Goal: Transaction & Acquisition: Purchase product/service

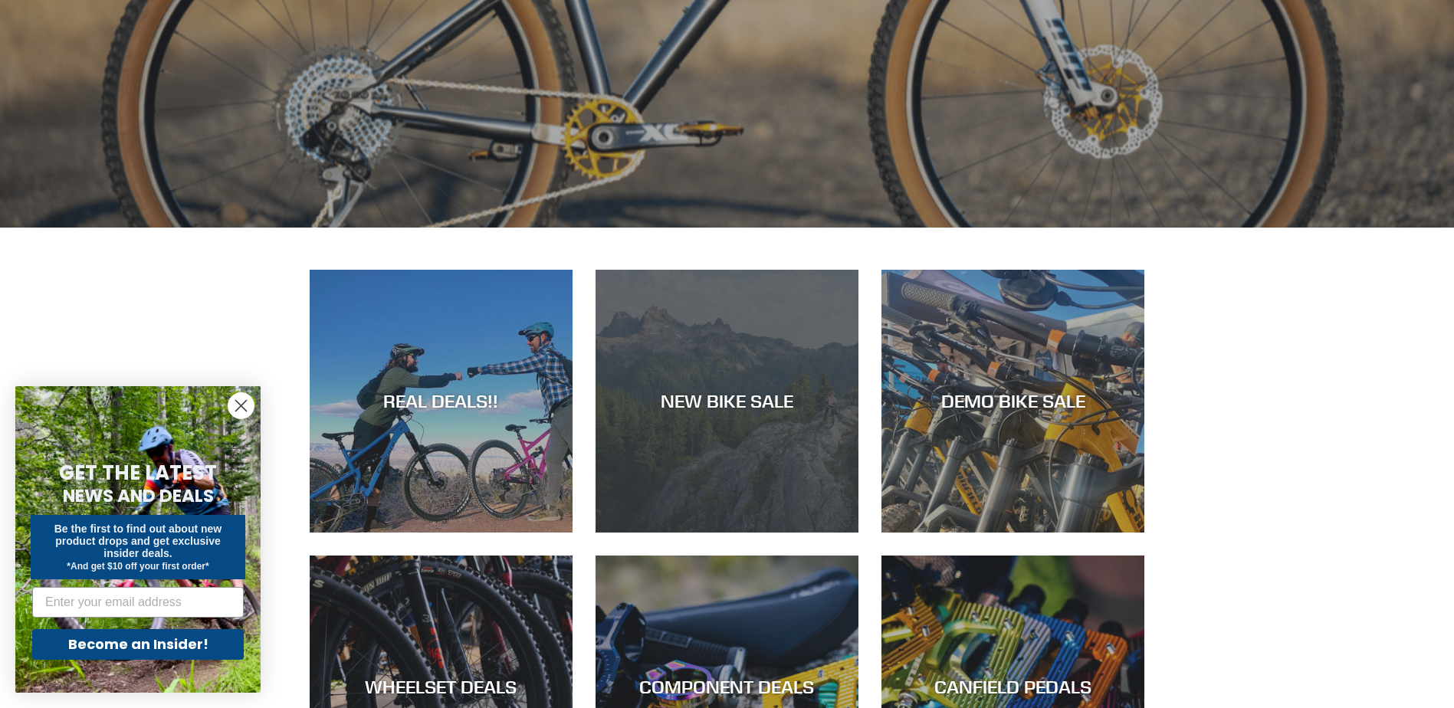
scroll to position [613, 0]
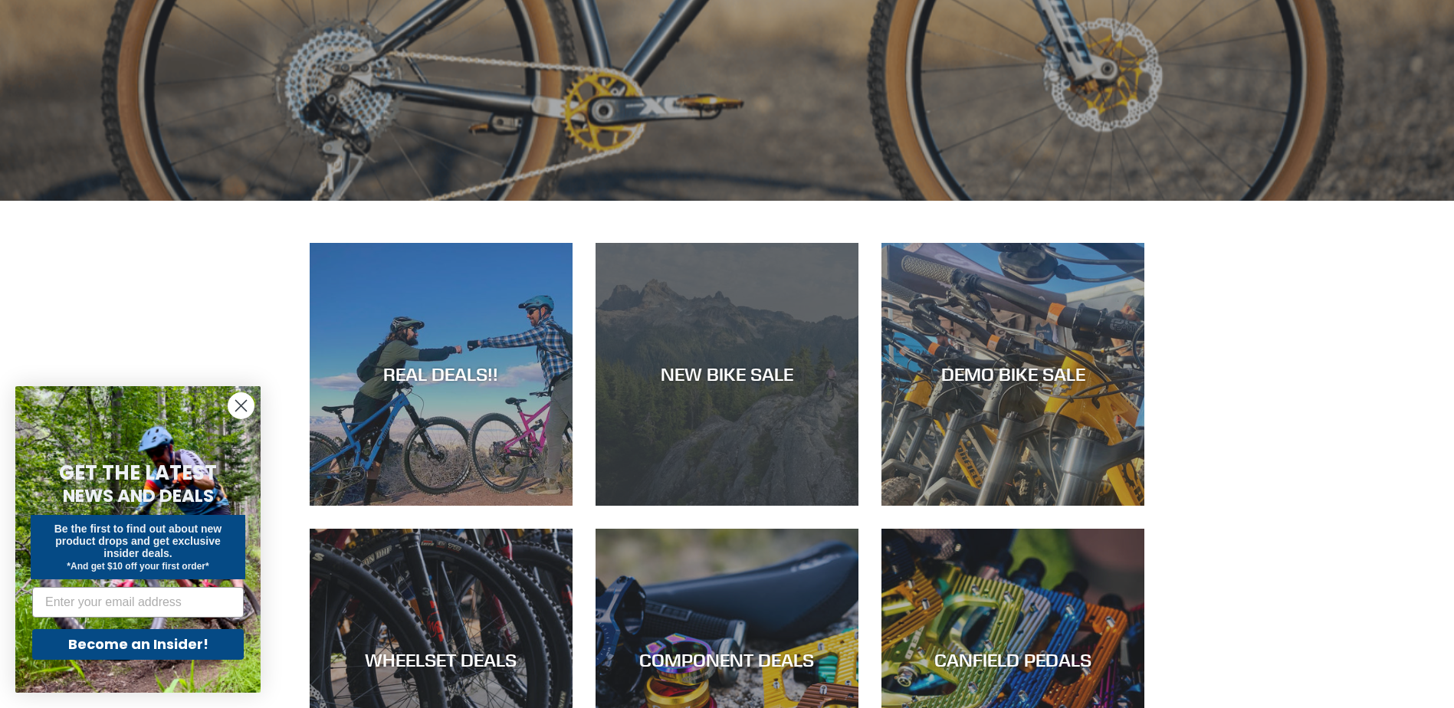
click at [772, 385] on div "NEW BIKE SALE" at bounding box center [726, 374] width 263 height 22
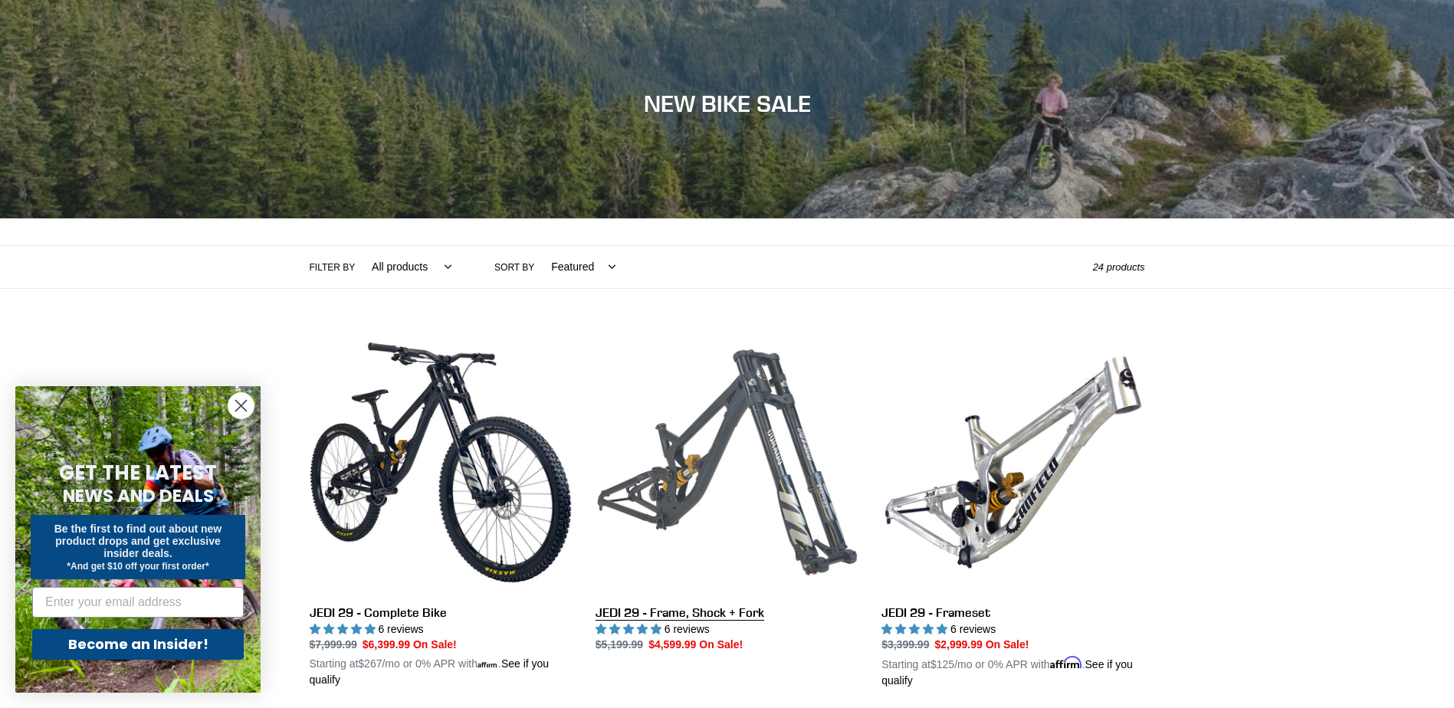
scroll to position [153, 0]
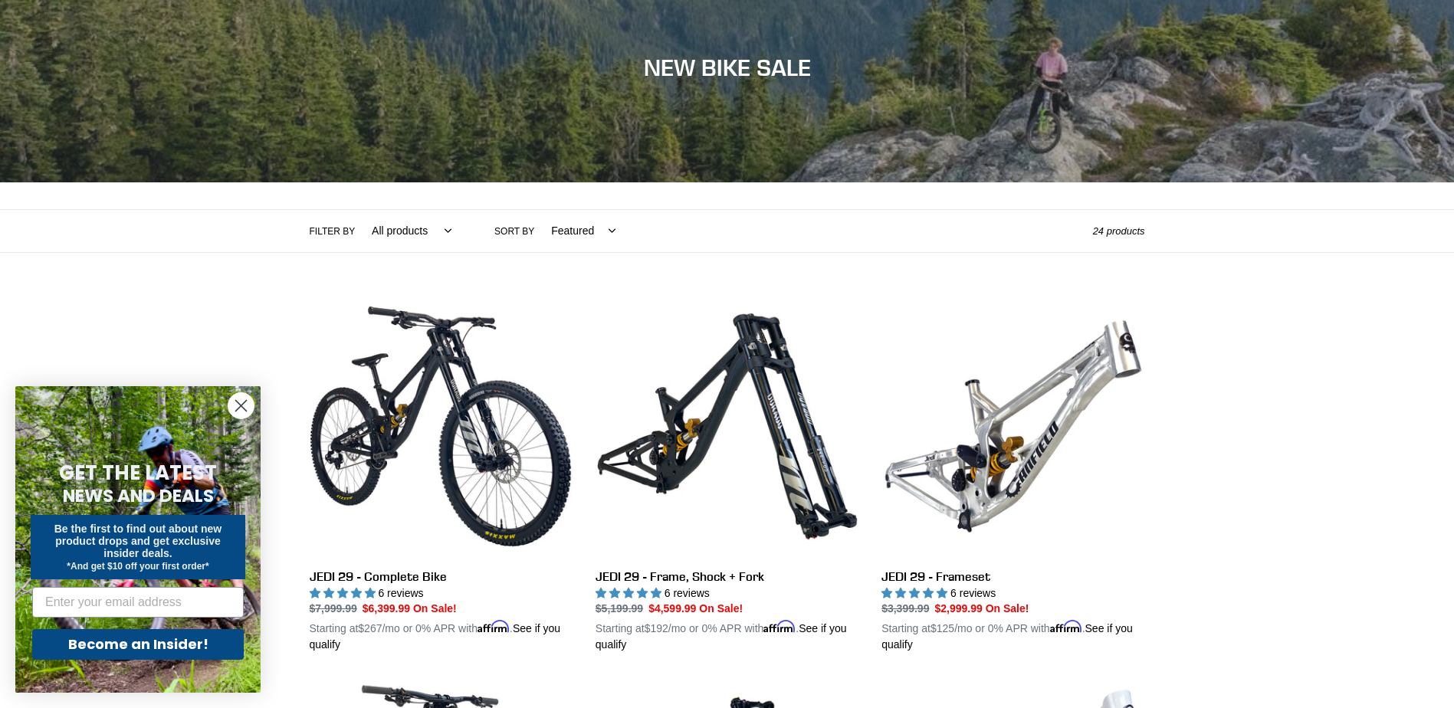
click at [251, 402] on circle "Close dialog" at bounding box center [240, 405] width 25 height 25
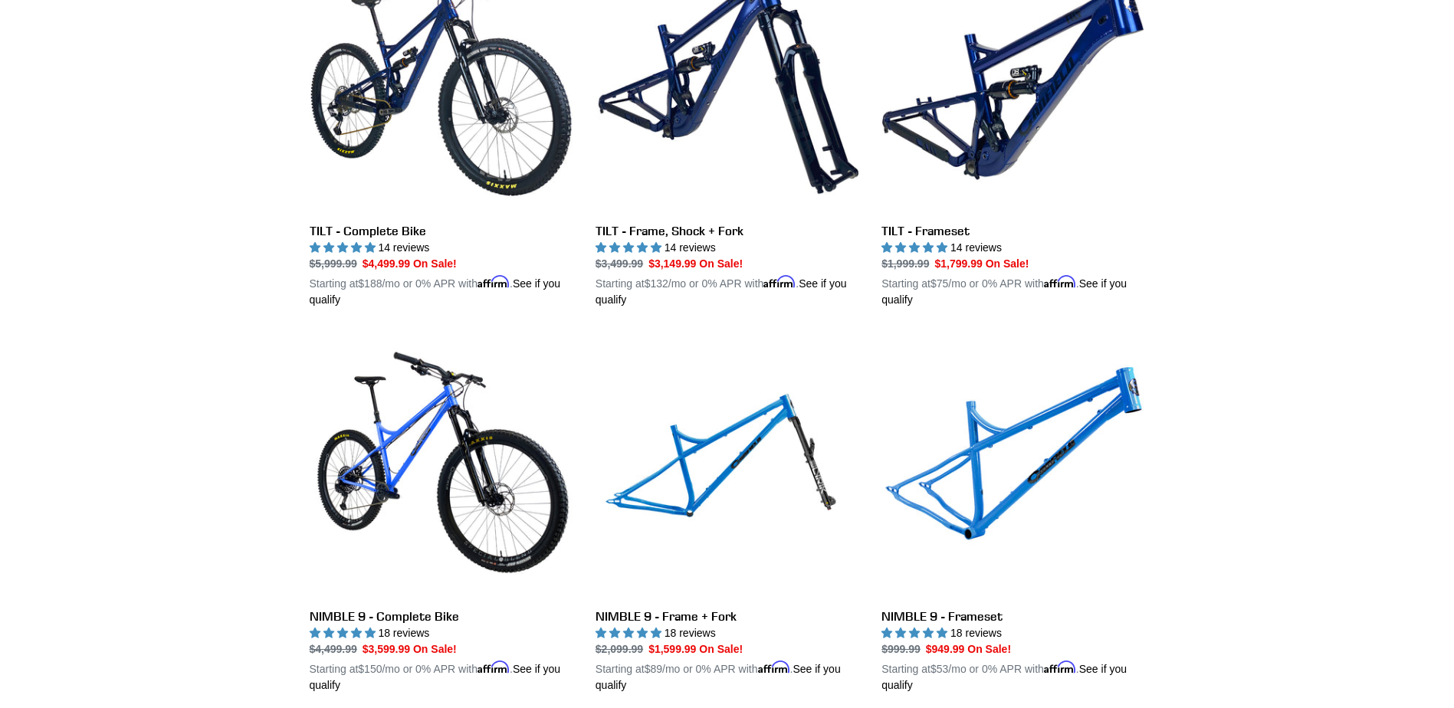
scroll to position [2452, 0]
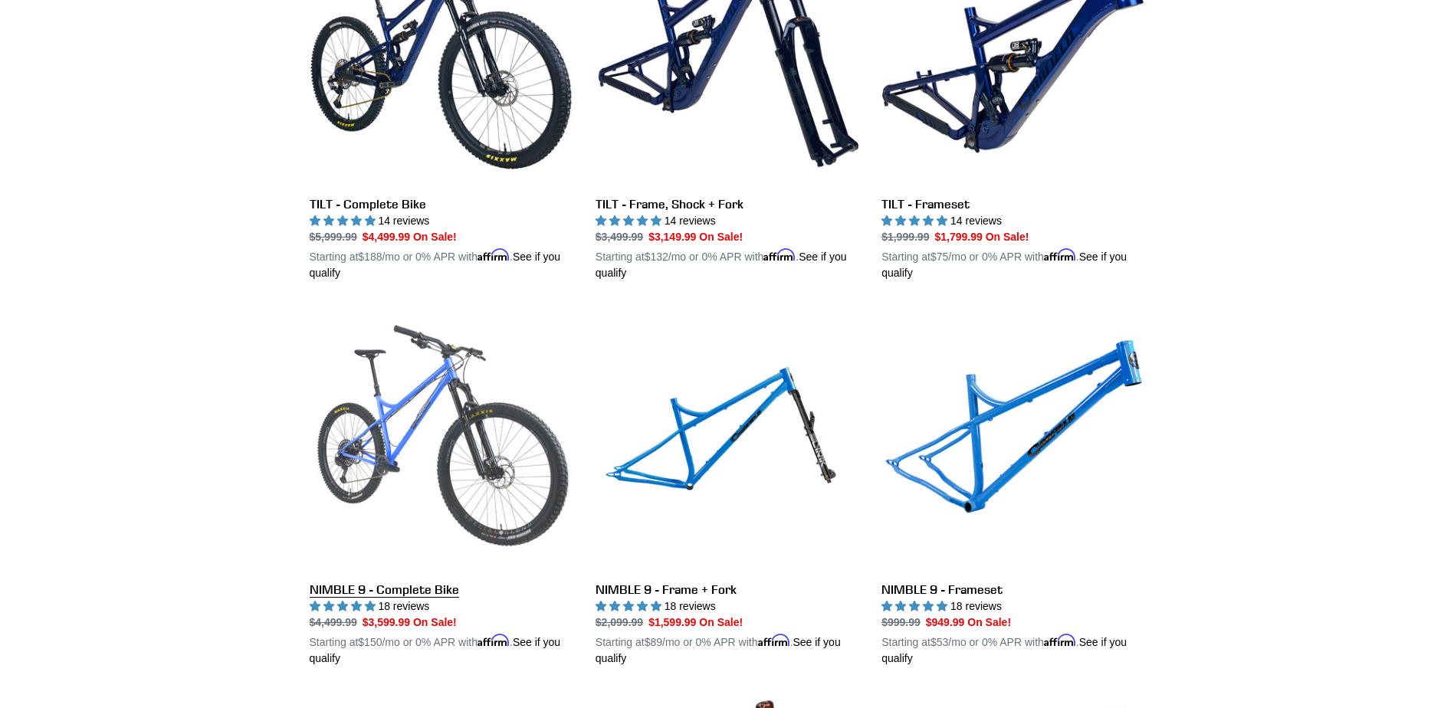
click at [502, 444] on link "NIMBLE 9 - Complete Bike" at bounding box center [441, 487] width 263 height 359
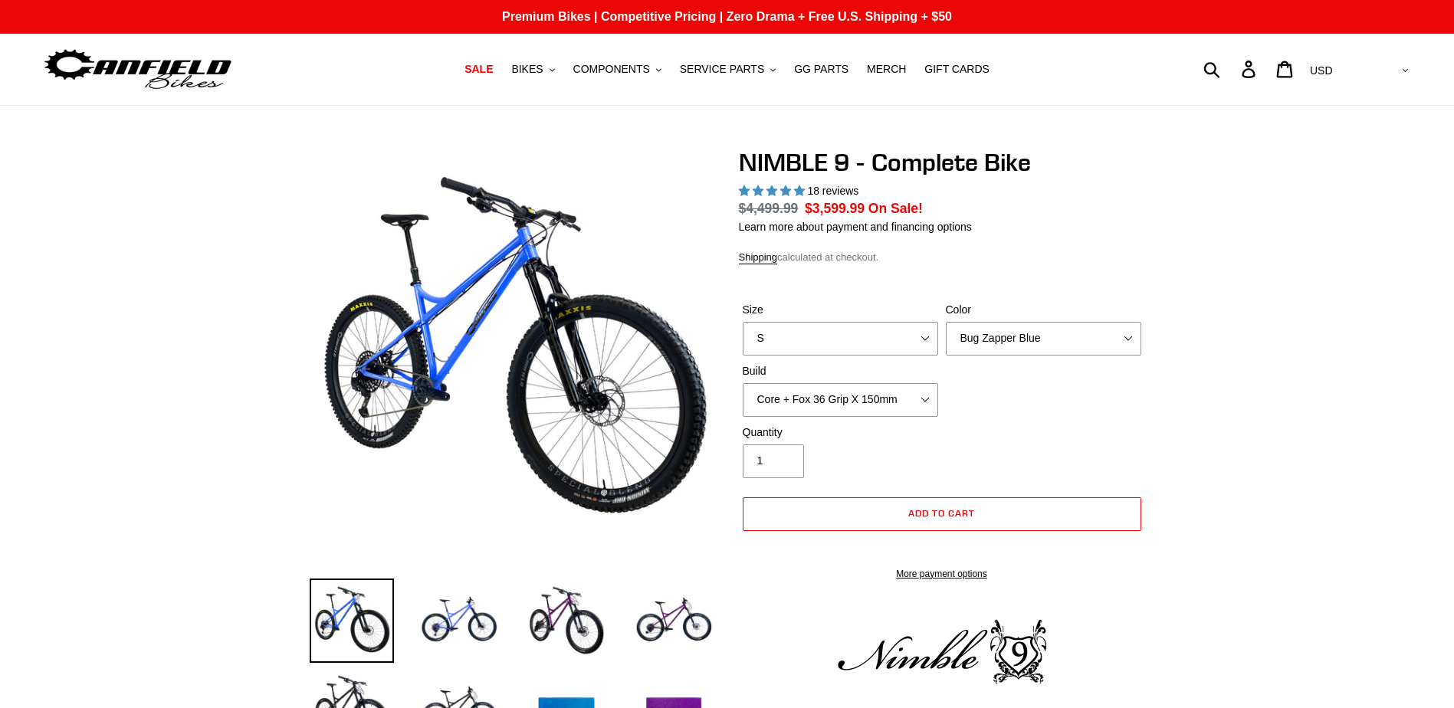
select select "highest-rating"
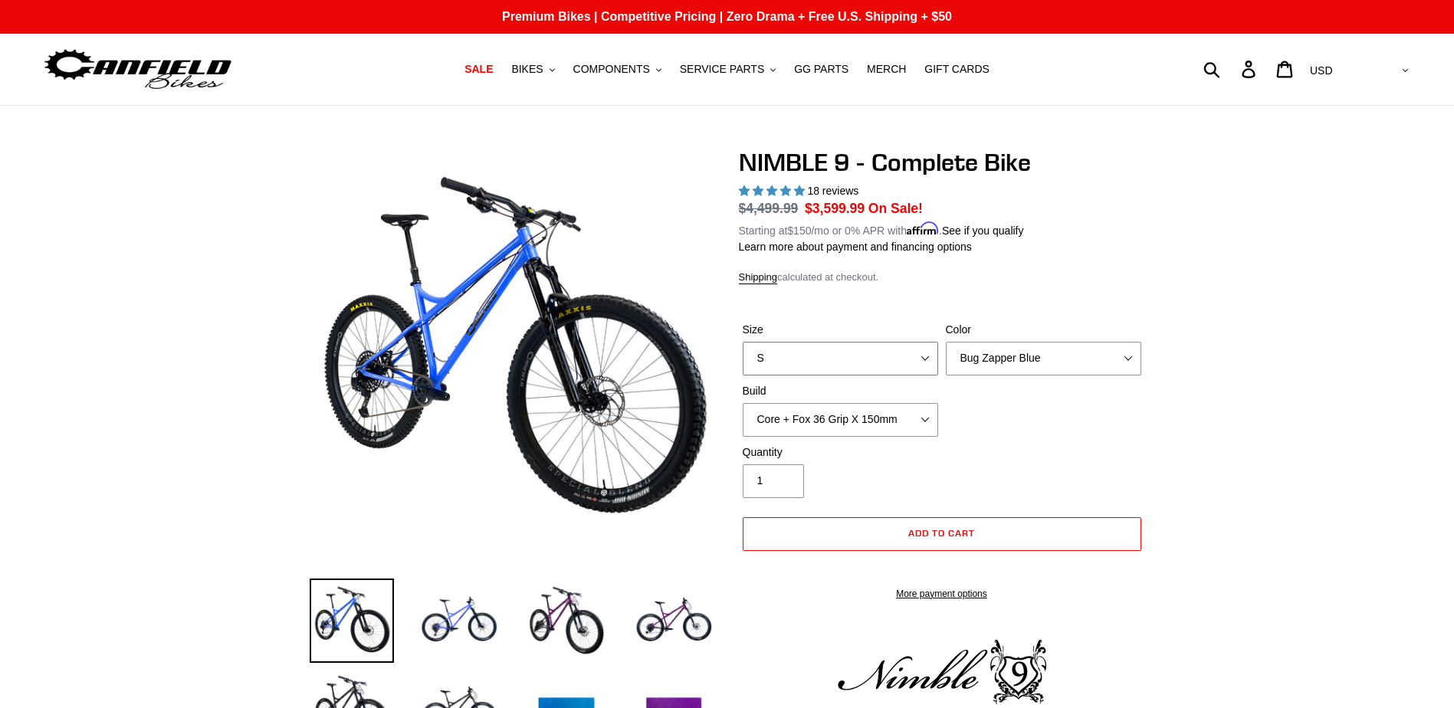
click at [925, 351] on select "S M L XL" at bounding box center [840, 359] width 195 height 34
select select "L"
click at [743, 342] on select "S M L XL" at bounding box center [840, 359] width 195 height 34
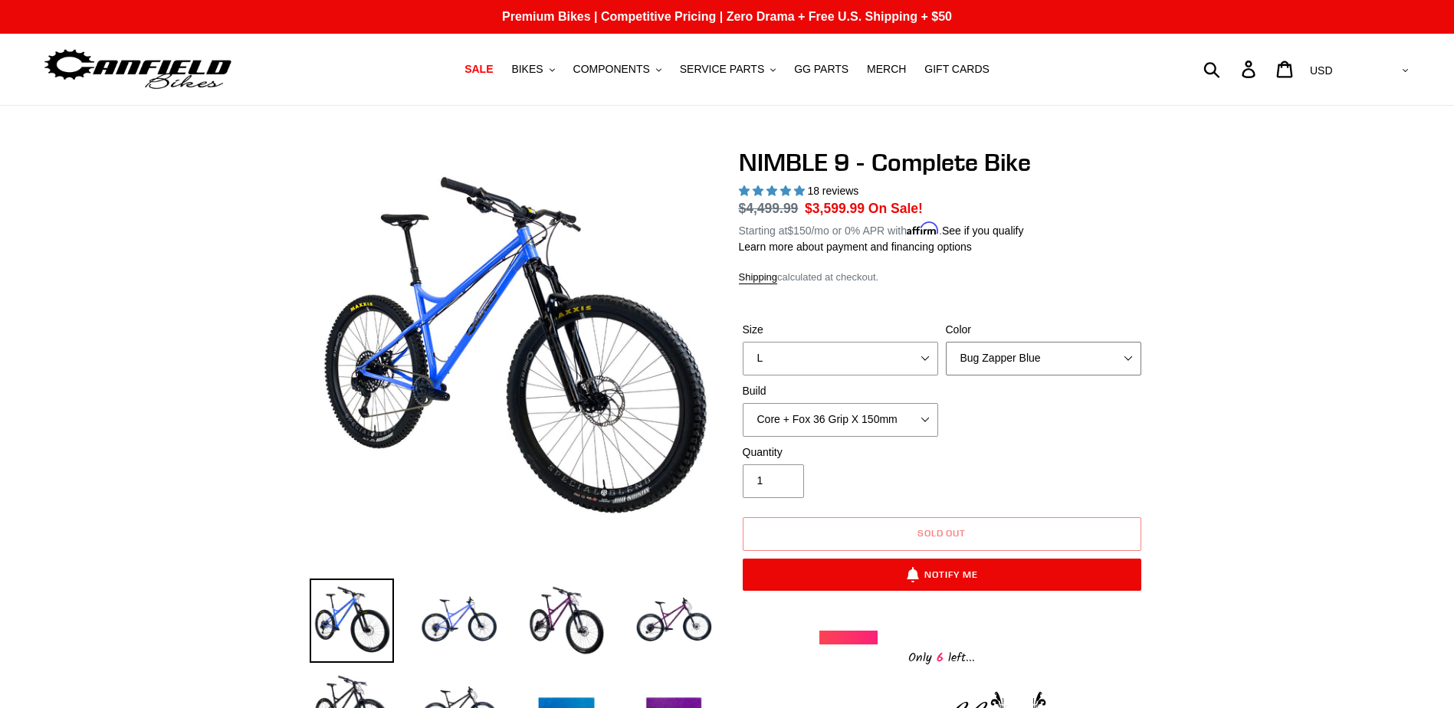
click at [1129, 361] on select "Bug Zapper Blue Purple Haze - Sold Out Galaxy Black" at bounding box center [1043, 359] width 195 height 34
select select "Galaxy Black"
click at [946, 342] on select "Bug Zapper Blue Purple Haze - Sold Out Galaxy Black" at bounding box center [1043, 359] width 195 height 34
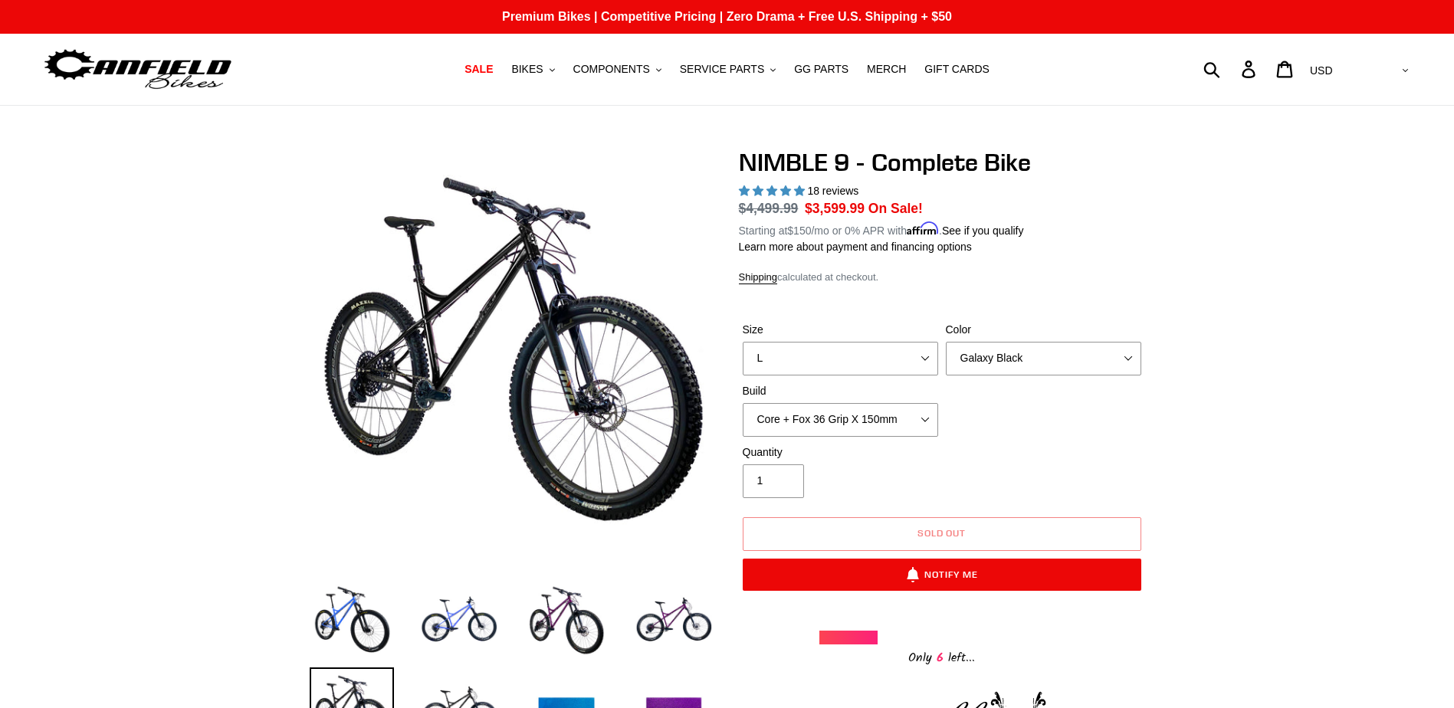
click at [864, 425] on select "Core + Fox 36 Grip X 150mm Pro + Fox 36 Grip X 150mm Core + RockShox Lyrik Ulti…" at bounding box center [840, 420] width 195 height 34
click at [743, 403] on select "Core + Fox 36 Grip X 150mm Pro + Fox 36 Grip X 150mm Core + RockShox Lyrik Ulti…" at bounding box center [840, 420] width 195 height 34
click at [915, 418] on select "Core + Fox 36 Grip X 150mm Pro + Fox 36 Grip X 150mm Core + RockShox Lyrik Ulti…" at bounding box center [840, 420] width 195 height 34
click at [743, 403] on select "Core + Fox 36 Grip X 150mm Pro + Fox 36 Grip X 150mm Core + RockShox Lyrik Ulti…" at bounding box center [840, 420] width 195 height 34
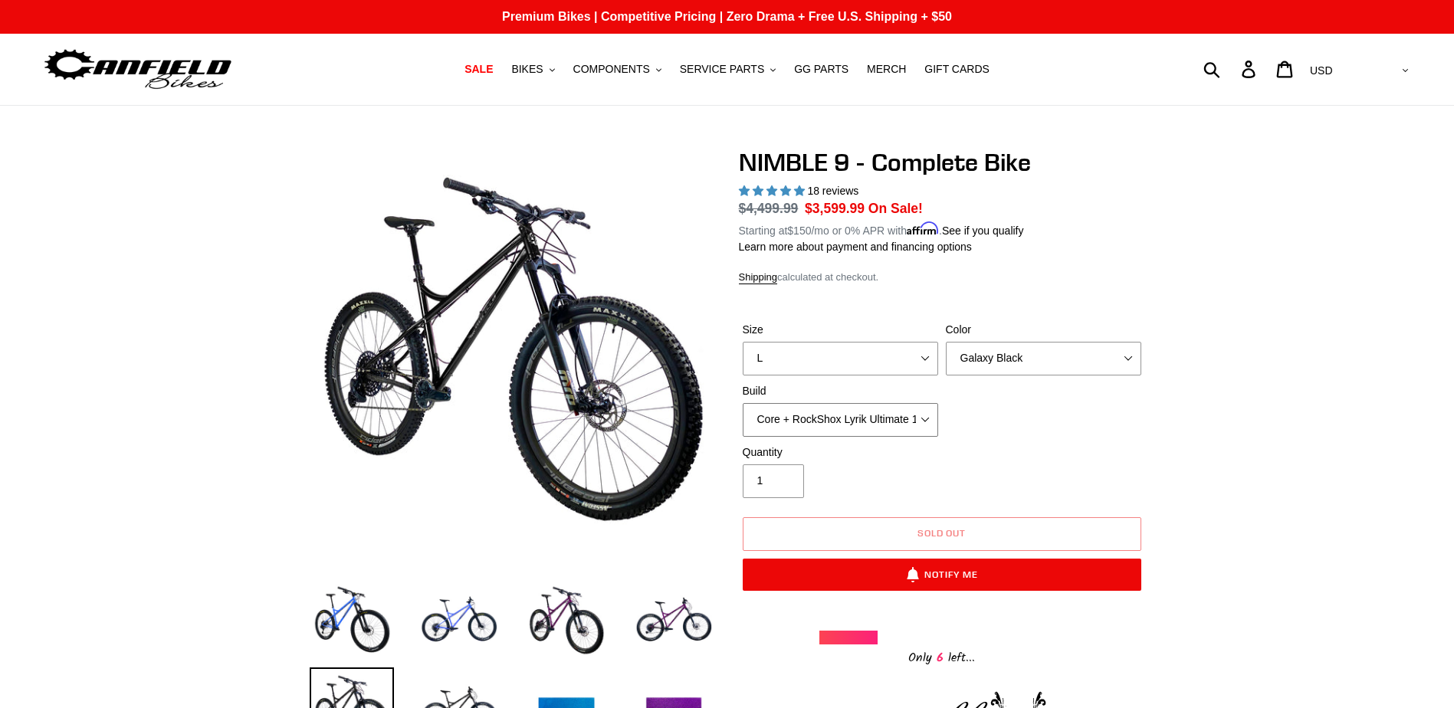
click at [926, 419] on select "Core + Fox 36 Grip X 150mm Pro + Fox 36 Grip X 150mm Core + RockShox Lyrik Ulti…" at bounding box center [840, 420] width 195 height 34
select select "Pro + RockShox Lyrik Ultimate 150mm"
click at [743, 403] on select "Core + Fox 36 Grip X 150mm Pro + Fox 36 Grip X 150mm Core + RockShox Lyrik Ulti…" at bounding box center [840, 420] width 195 height 34
click at [887, 359] on select "S M L XL" at bounding box center [840, 359] width 195 height 34
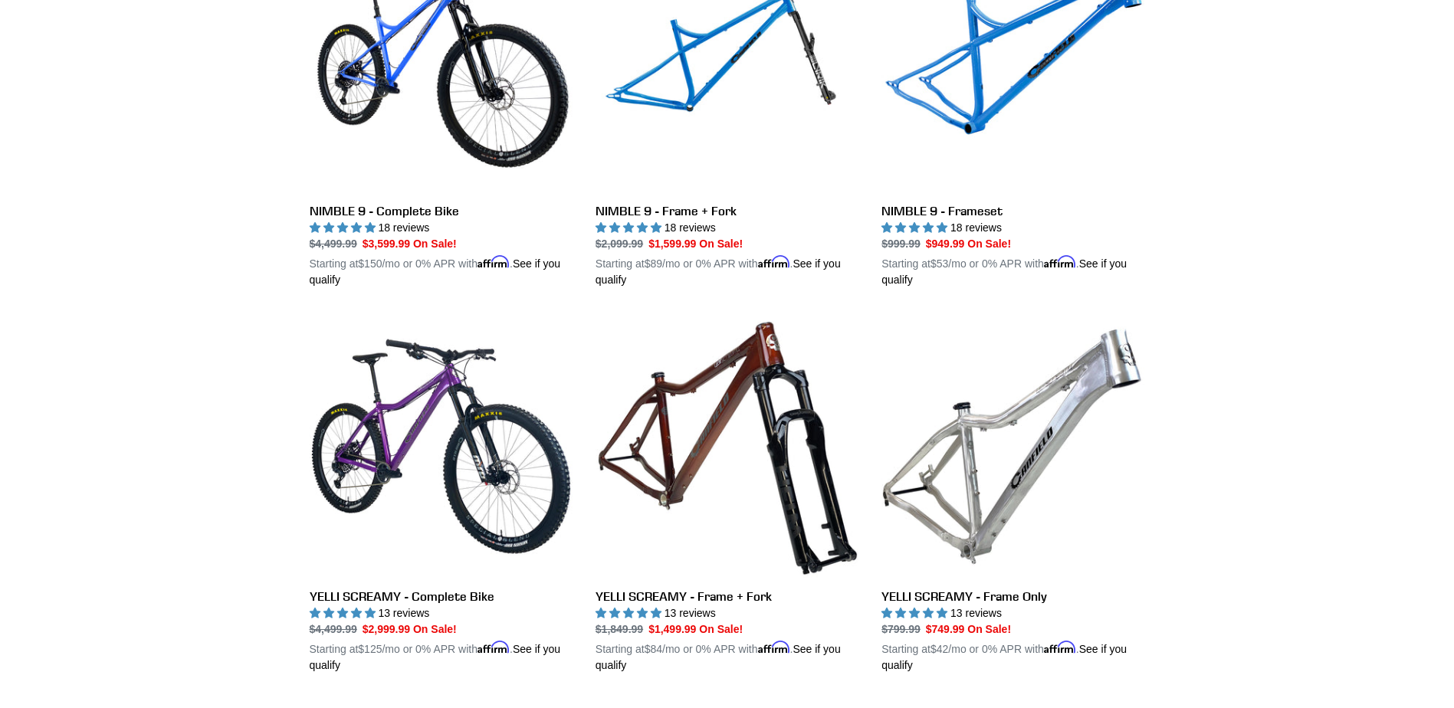
scroll to position [2858, 0]
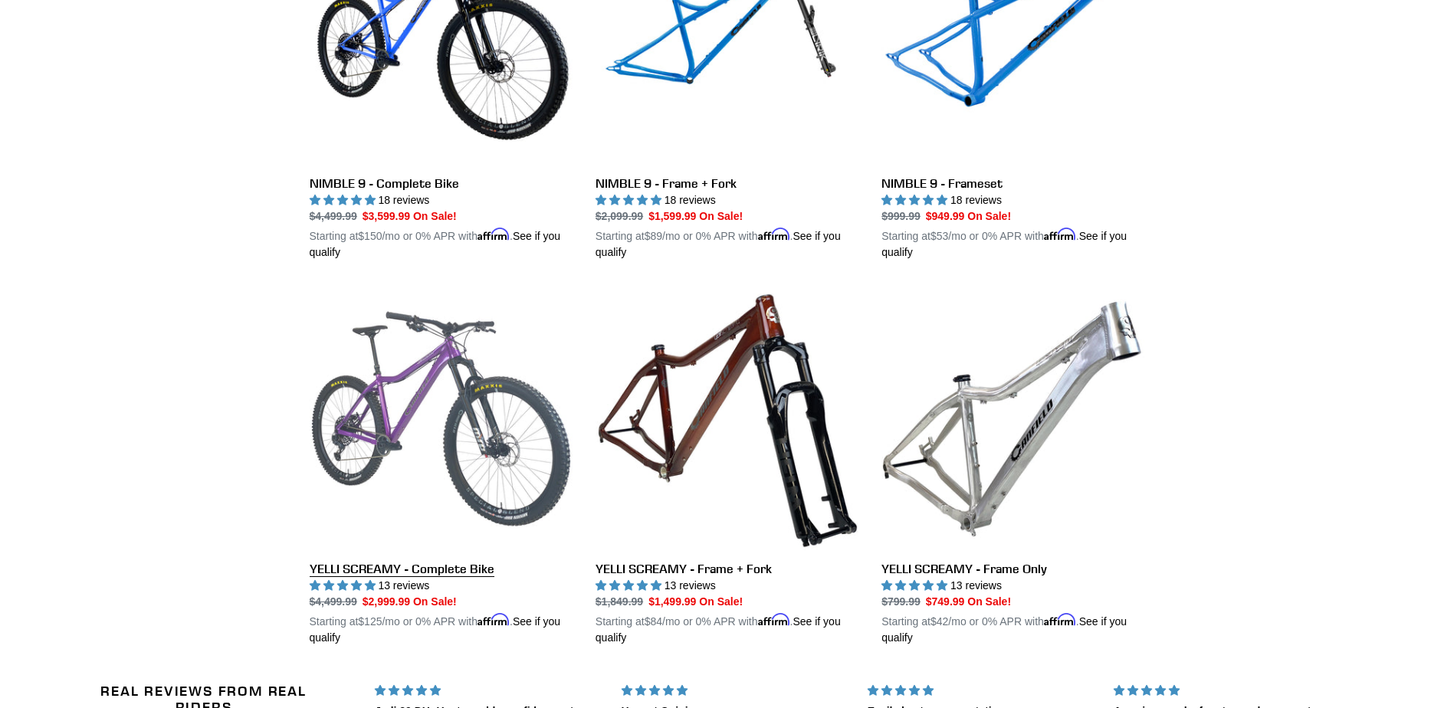
click at [487, 395] on link "YELLI SCREAMY - Complete Bike" at bounding box center [441, 466] width 263 height 359
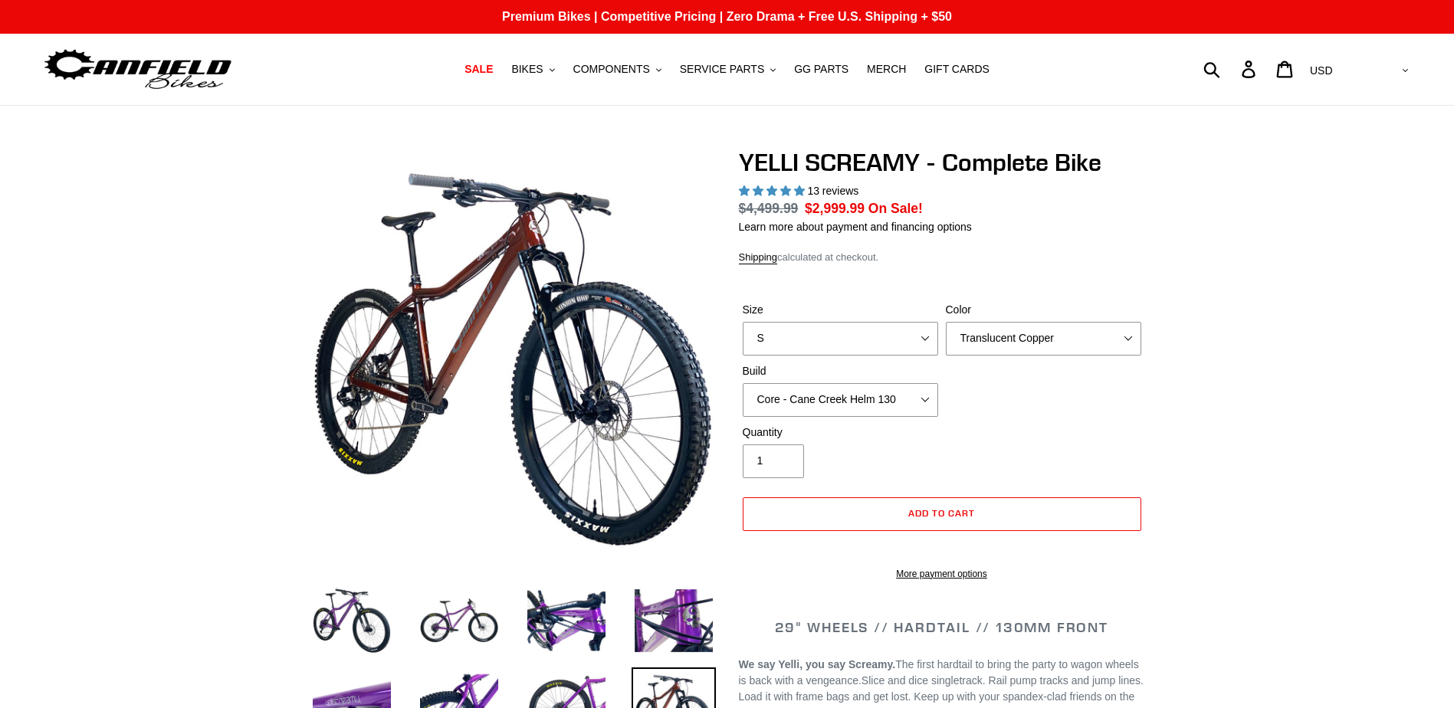
select select "highest-rating"
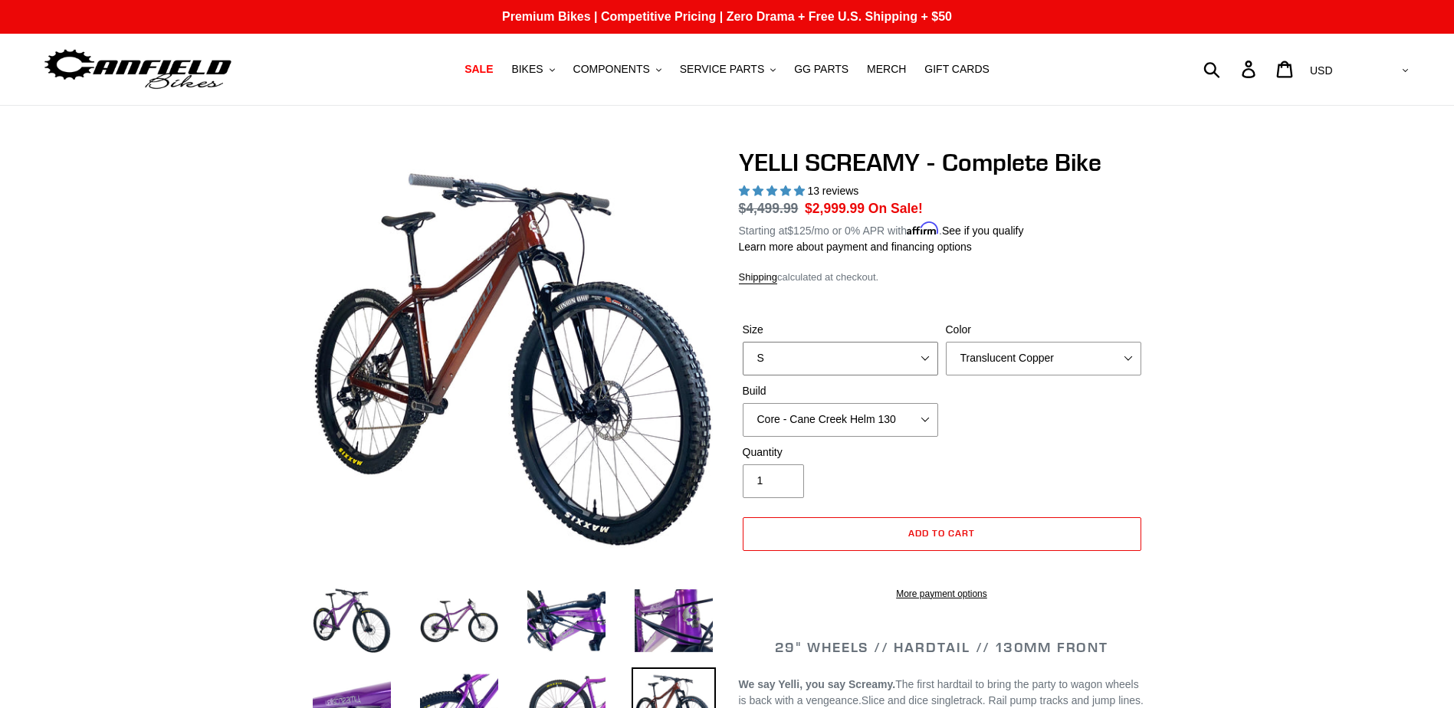
click at [916, 351] on select "S M L XL" at bounding box center [840, 359] width 195 height 34
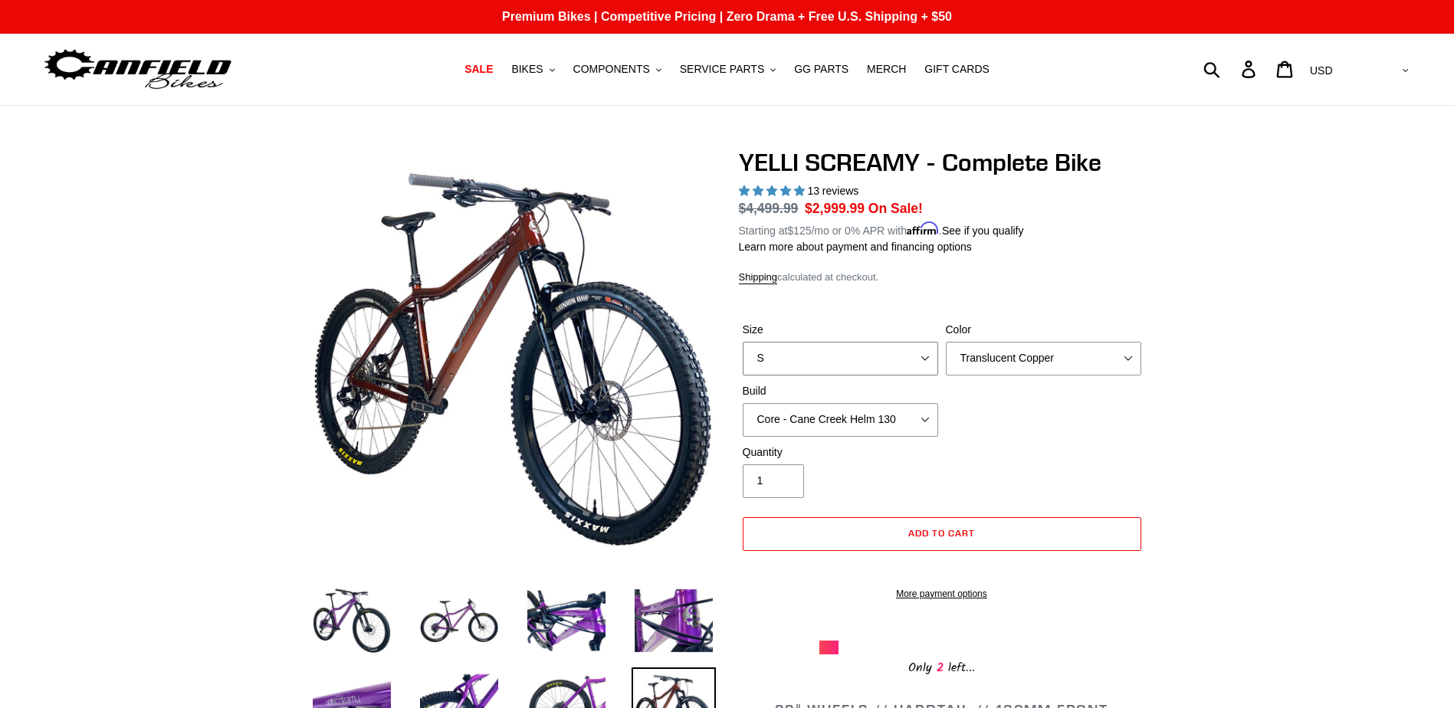
select select "L"
click at [743, 342] on select "S M L XL" at bounding box center [840, 359] width 195 height 34
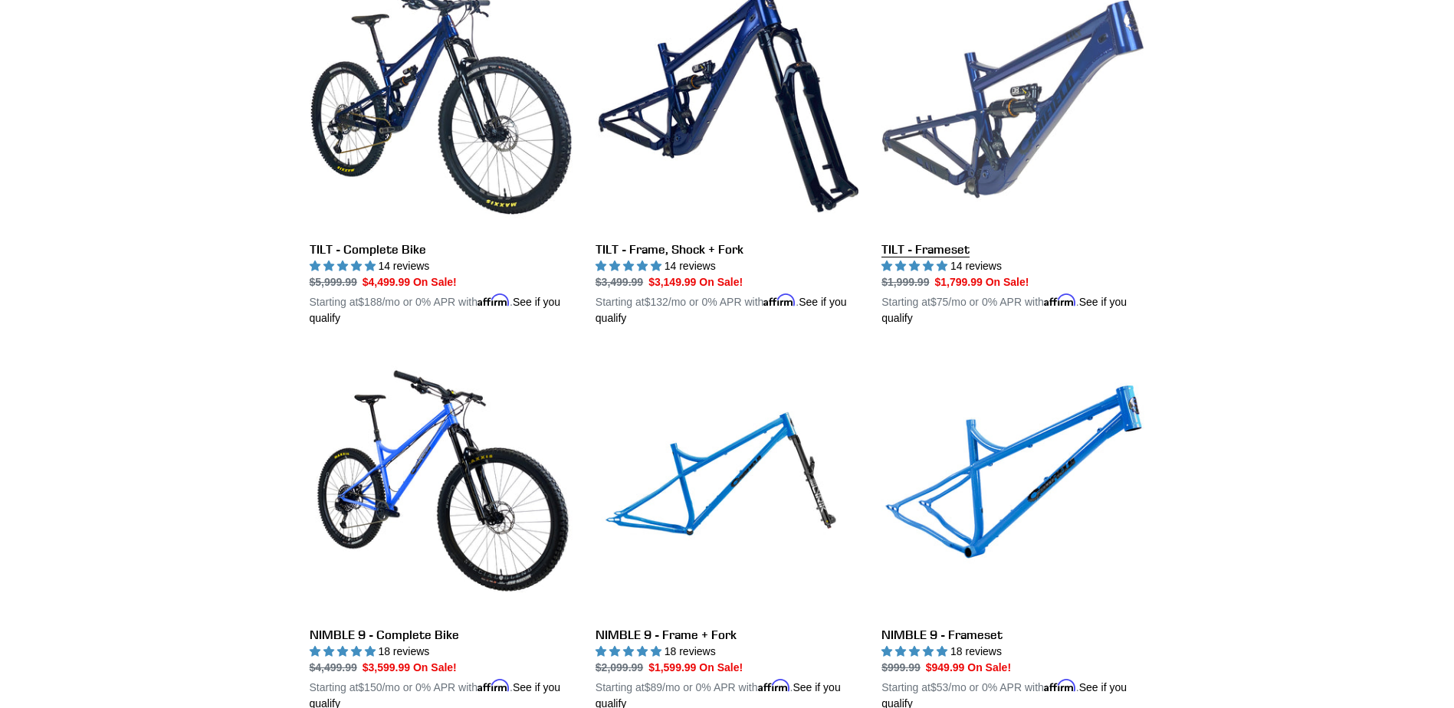
scroll to position [2380, 0]
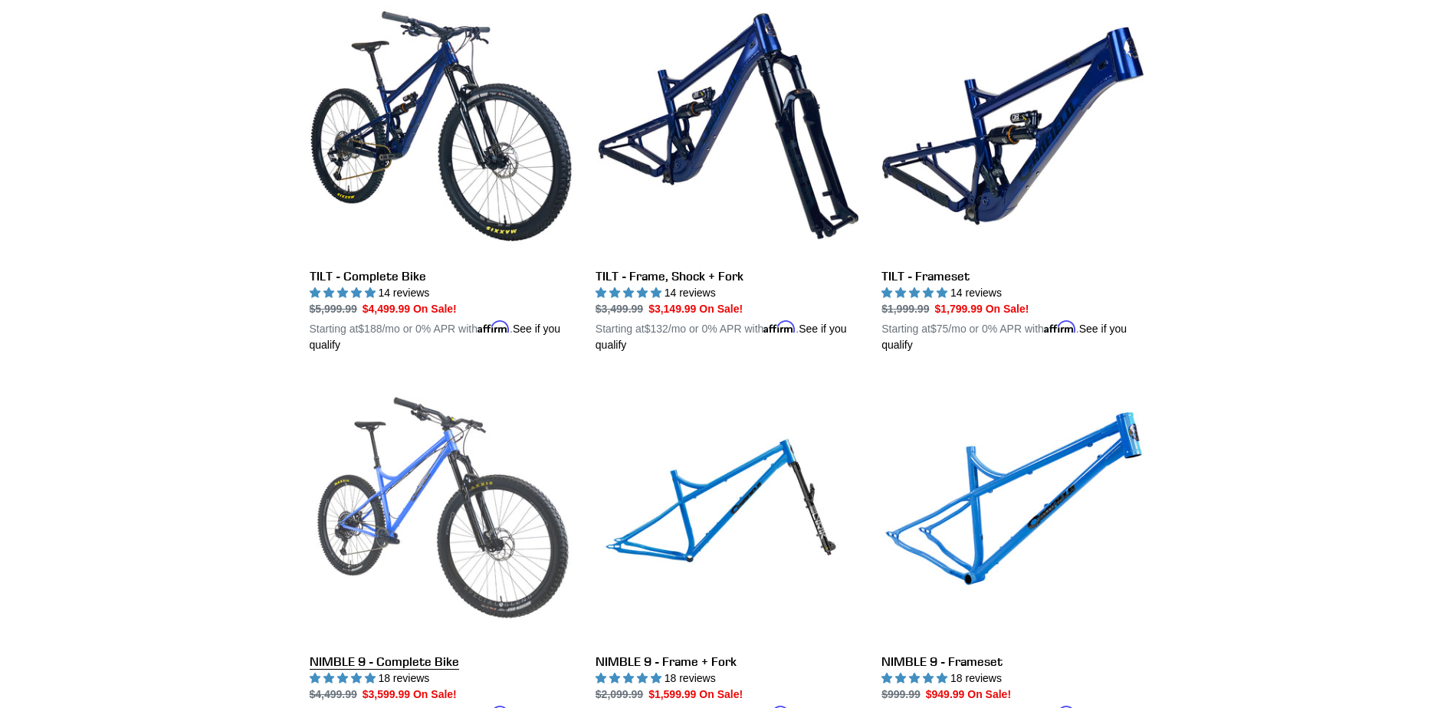
click at [439, 541] on link "NIMBLE 9 - Complete Bike" at bounding box center [441, 559] width 263 height 359
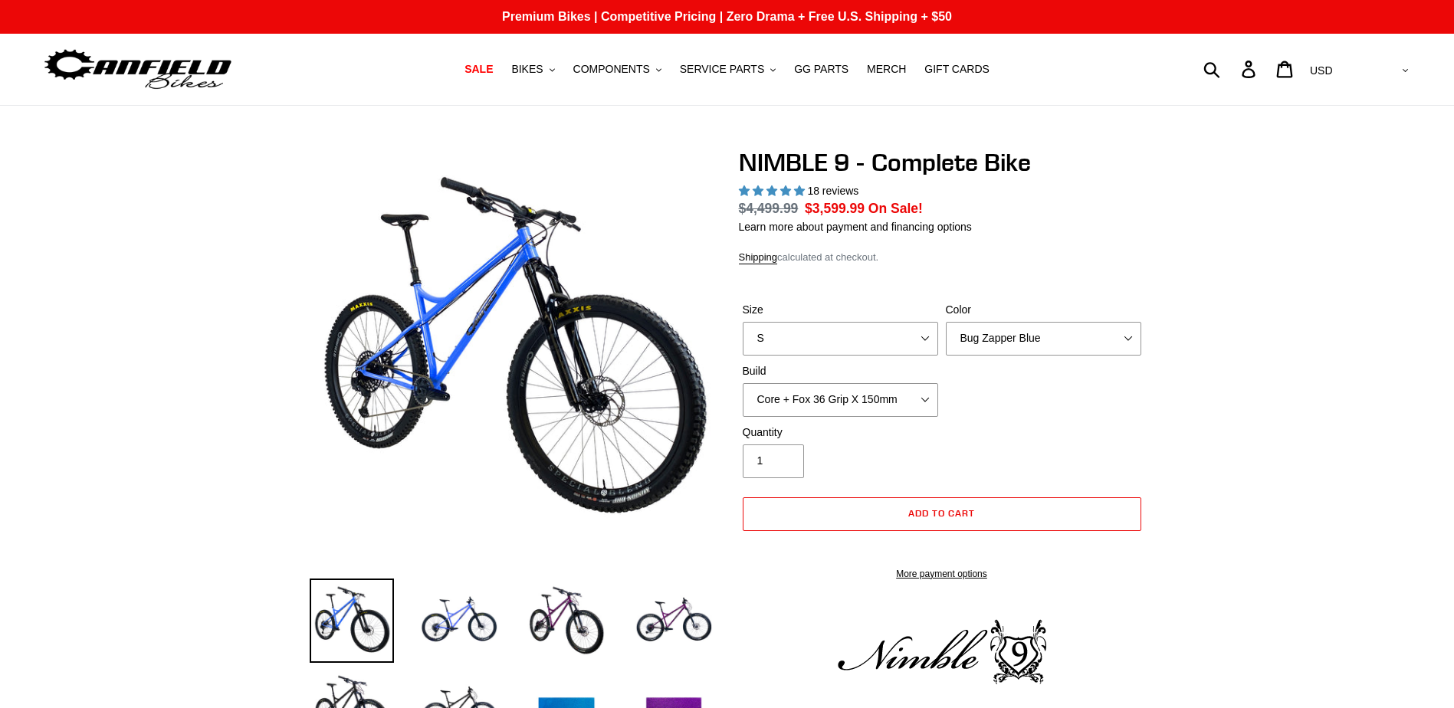
select select "highest-rating"
